Goal: Complete application form

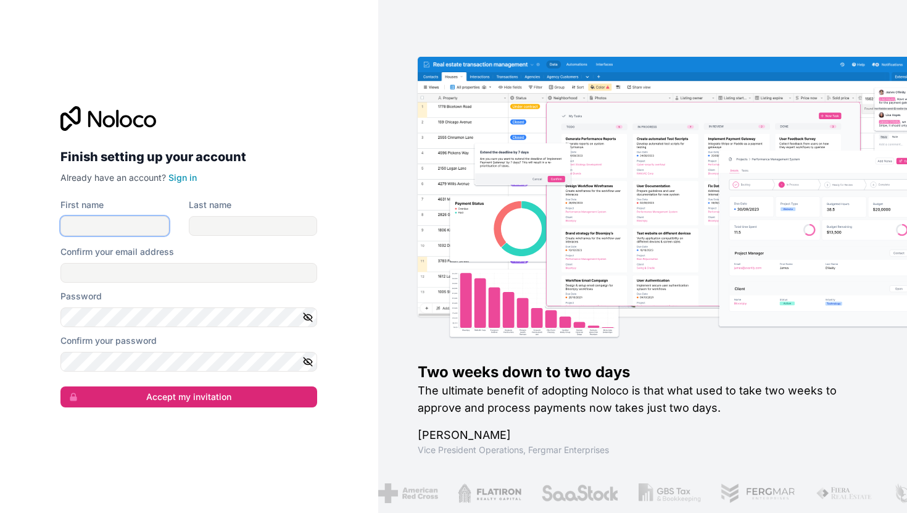
click at [140, 231] on input "First name" at bounding box center [114, 226] width 109 height 20
type input "[PERSON_NAME]"
click at [246, 217] on input "Last name" at bounding box center [253, 226] width 128 height 20
type input "Admin"
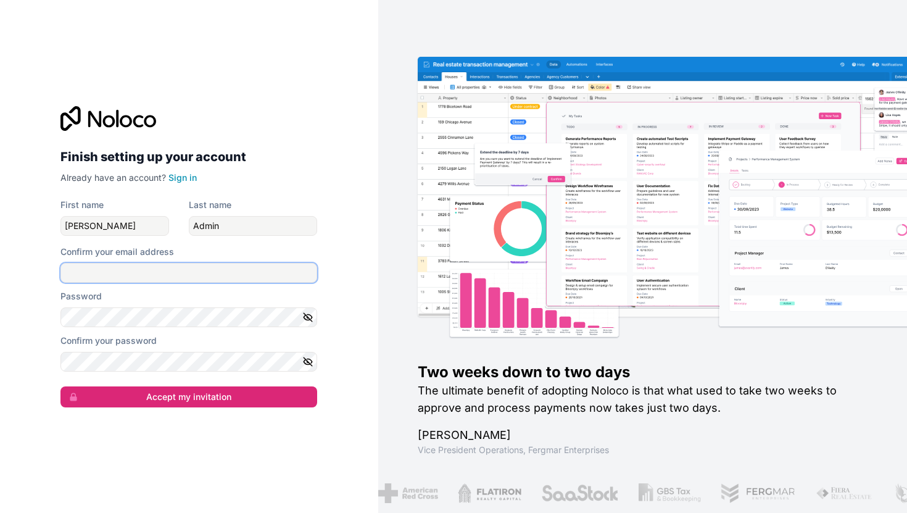
click at [225, 264] on input "Confirm your email address" at bounding box center [188, 273] width 257 height 20
type input "[EMAIL_ADDRESS][DOMAIN_NAME]"
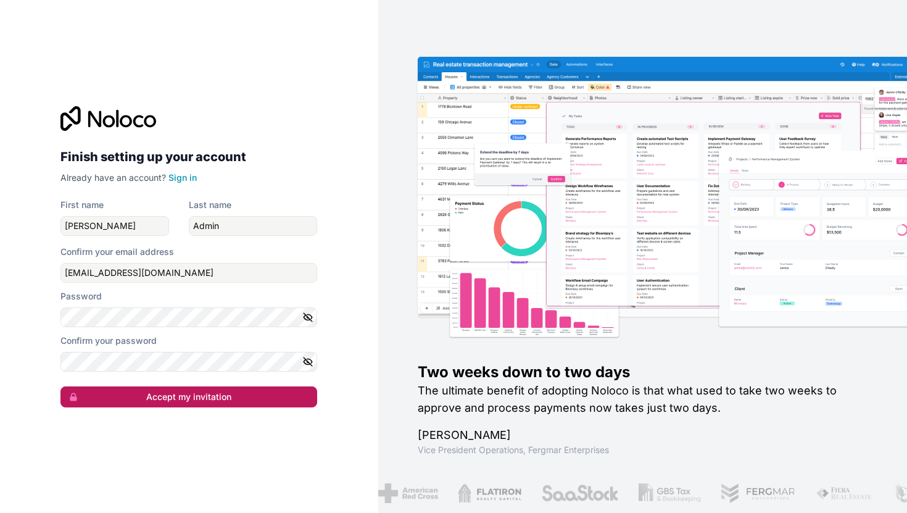
click at [205, 401] on button "Accept my invitation" at bounding box center [188, 396] width 257 height 21
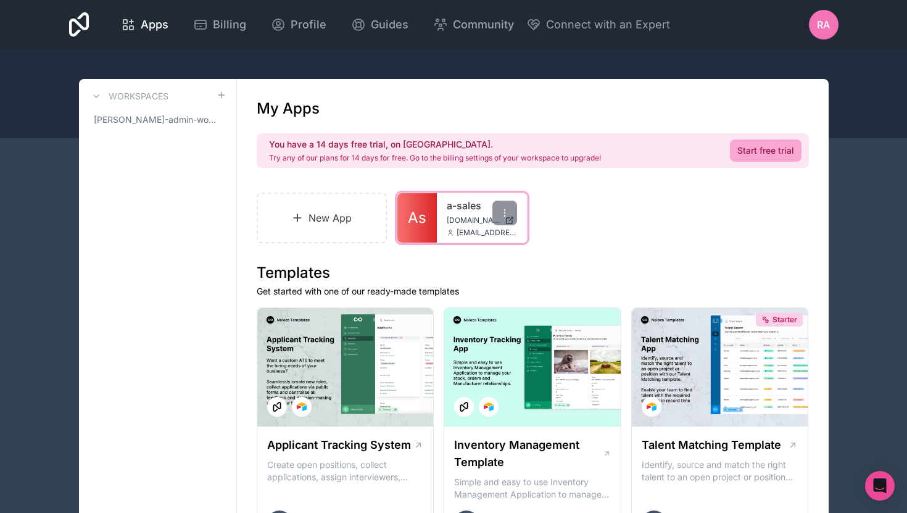
click at [468, 232] on span "[EMAIL_ADDRESS][DOMAIN_NAME]" at bounding box center [487, 233] width 60 height 10
click at [457, 205] on link "a-sales" at bounding box center [482, 205] width 70 height 15
